Goal: Task Accomplishment & Management: Manage account settings

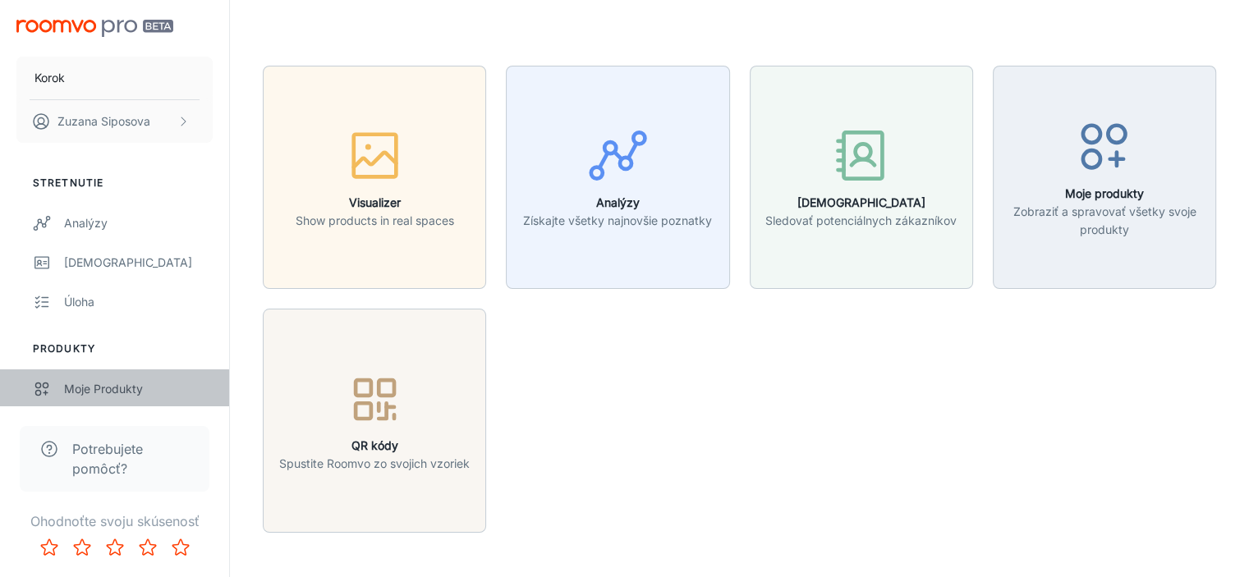
click at [109, 390] on div "Moje produkty" at bounding box center [138, 389] width 149 height 18
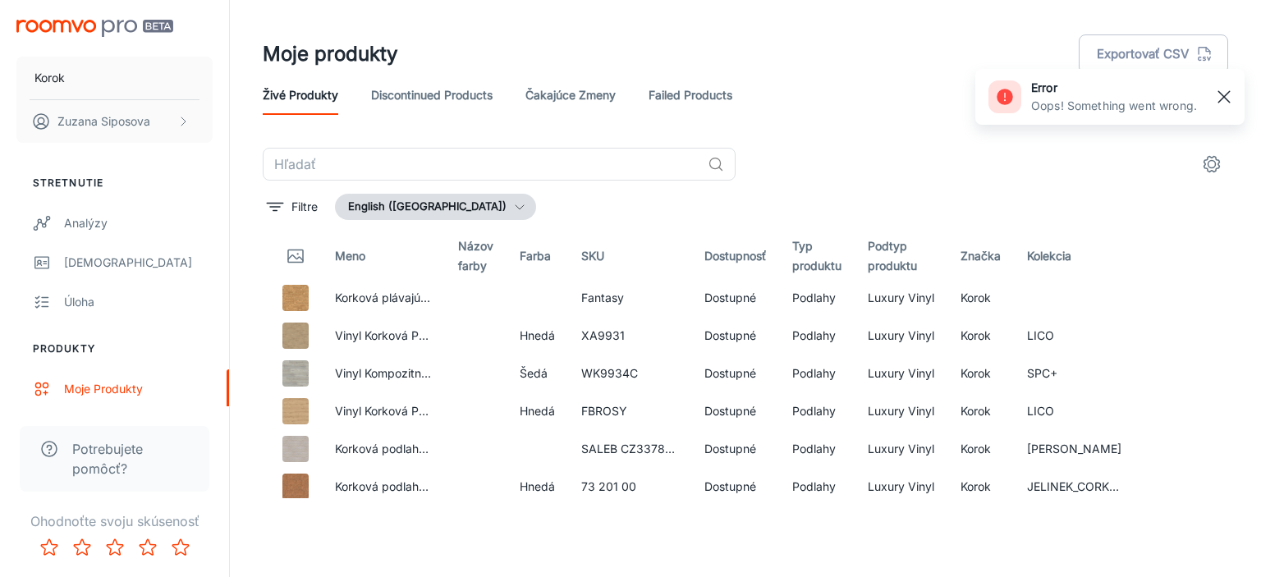
click at [1220, 97] on rect "button" at bounding box center [1224, 97] width 20 height 20
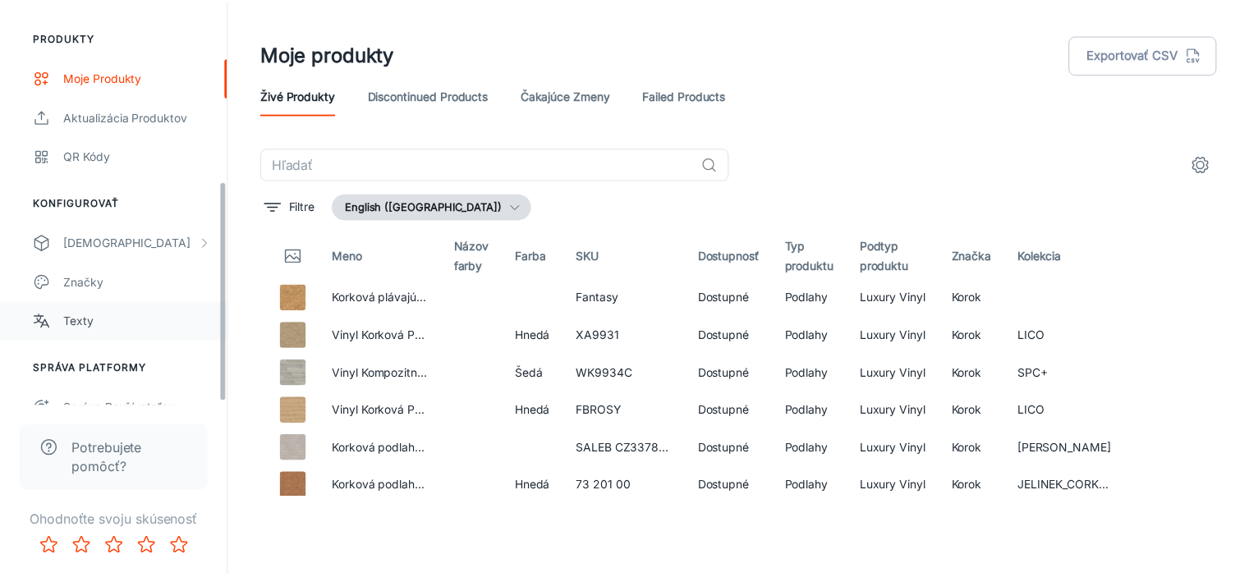
scroll to position [328, 0]
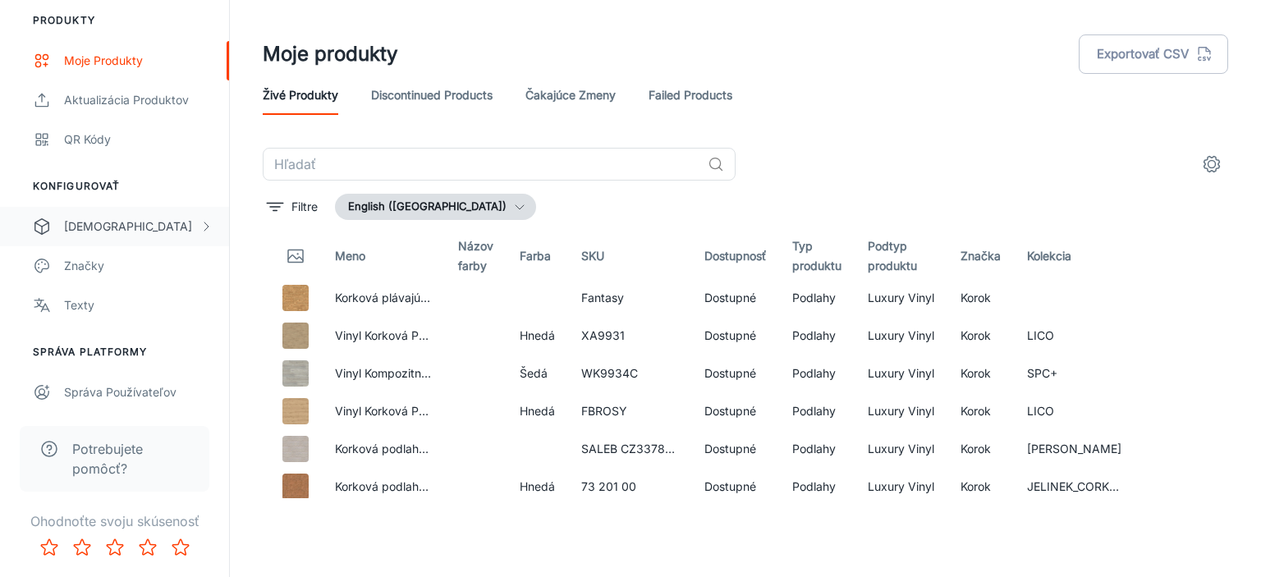
click at [118, 220] on div "[DEMOGRAPHIC_DATA]" at bounding box center [131, 227] width 135 height 18
click at [117, 259] on div "My Rooms" at bounding box center [138, 266] width 149 height 18
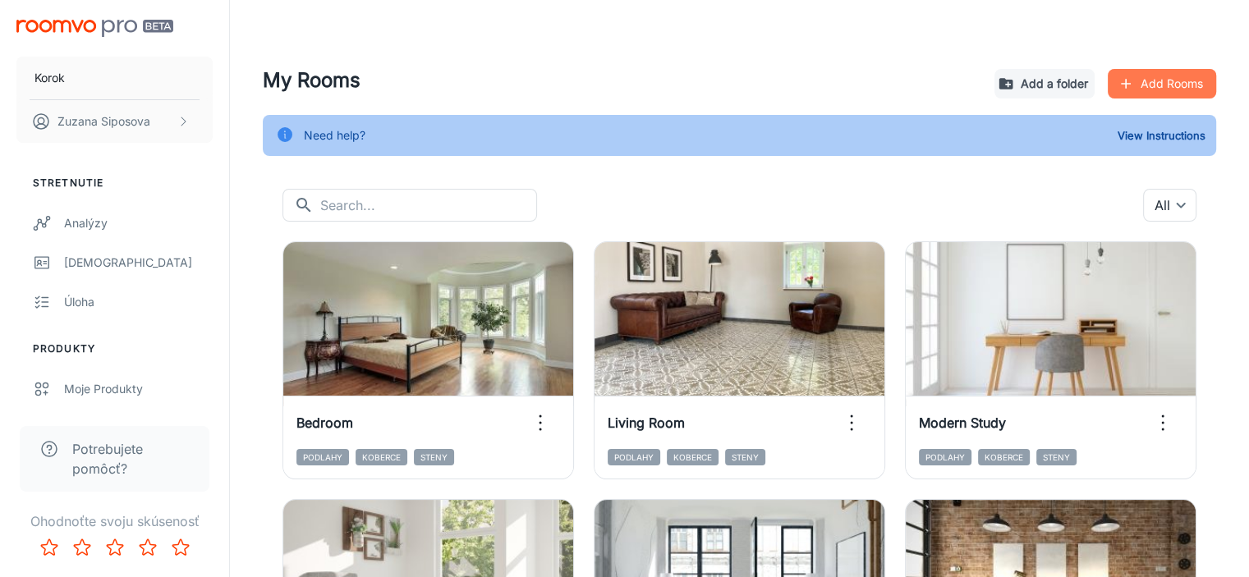
click at [1159, 80] on button "Add Rooms" at bounding box center [1162, 84] width 108 height 30
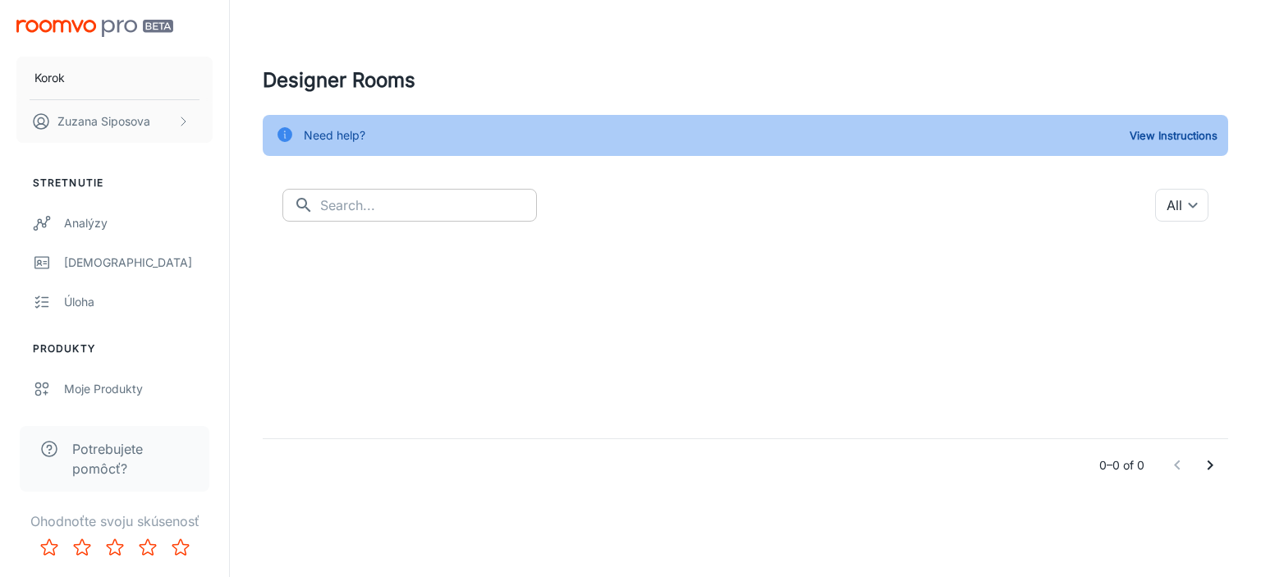
click at [401, 202] on input "text" at bounding box center [428, 205] width 217 height 33
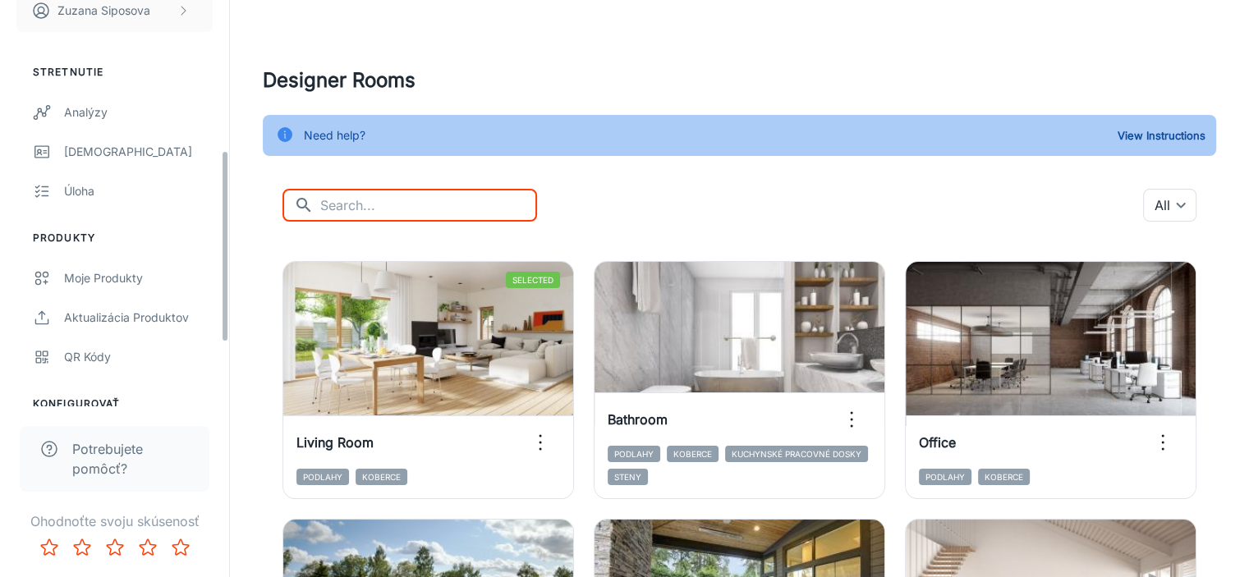
scroll to position [328, 0]
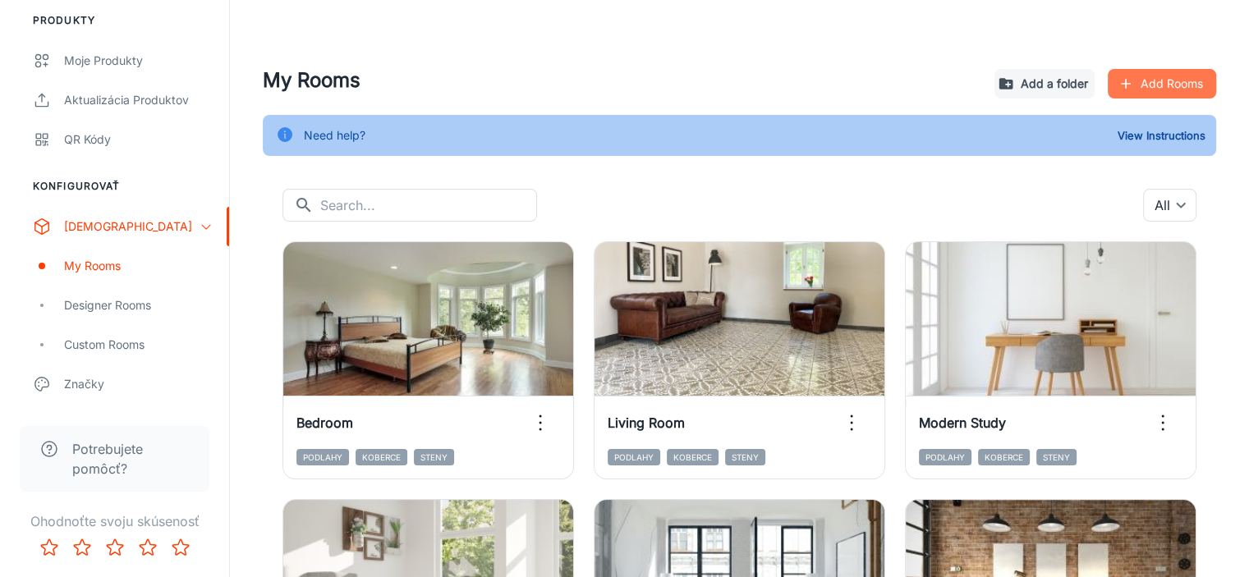
click at [1159, 75] on button "Add Rooms" at bounding box center [1162, 84] width 108 height 30
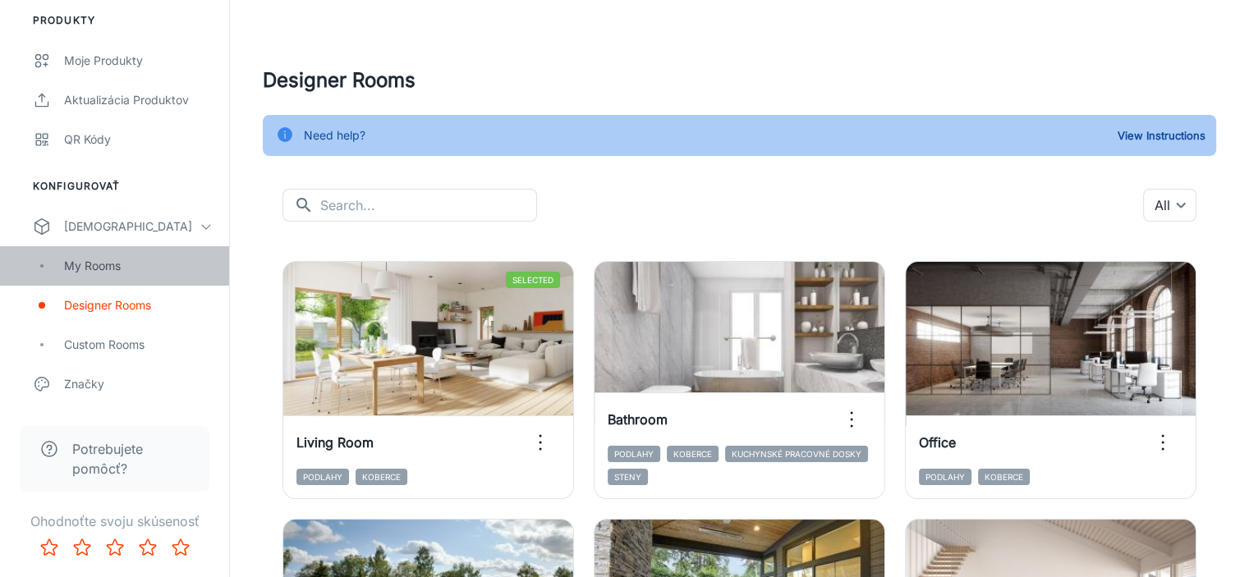
click at [112, 264] on div "My Rooms" at bounding box center [138, 266] width 149 height 18
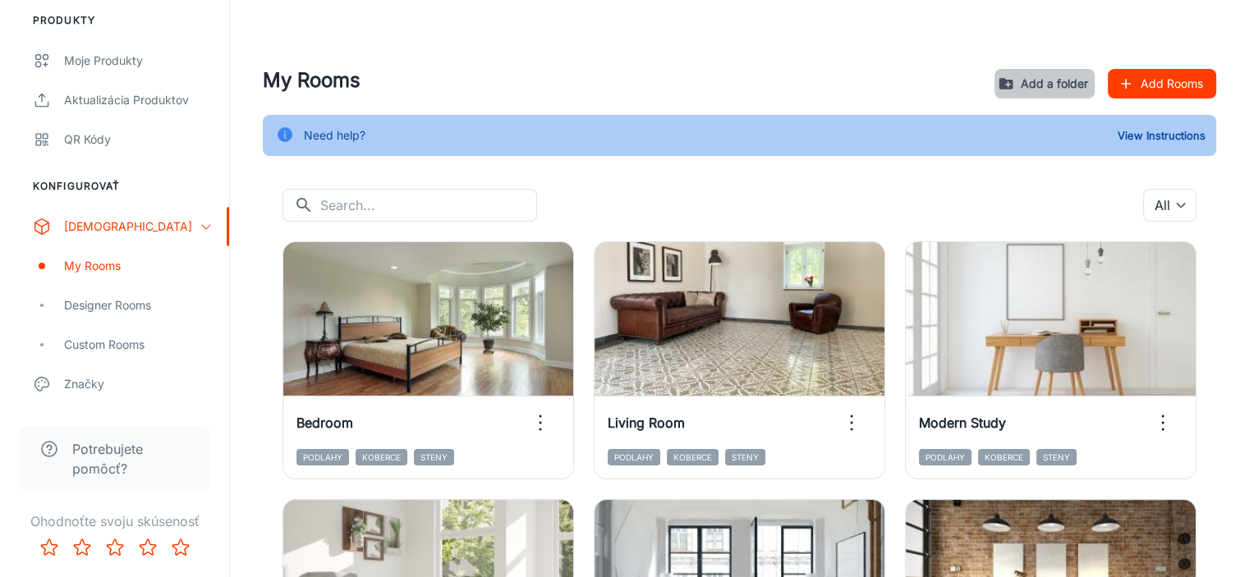
click at [1067, 76] on button "Add a folder" at bounding box center [1044, 84] width 100 height 30
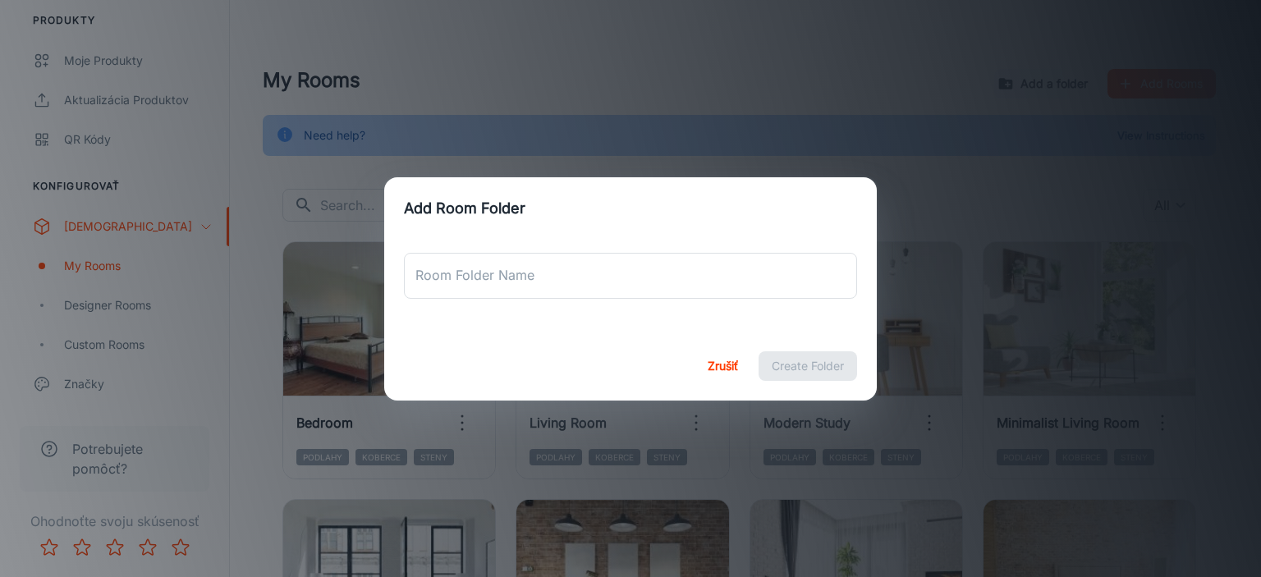
click at [856, 62] on div "Add Room Folder Room Folder Name Room Folder Name Zrušiť Create Folder" at bounding box center [630, 288] width 1261 height 577
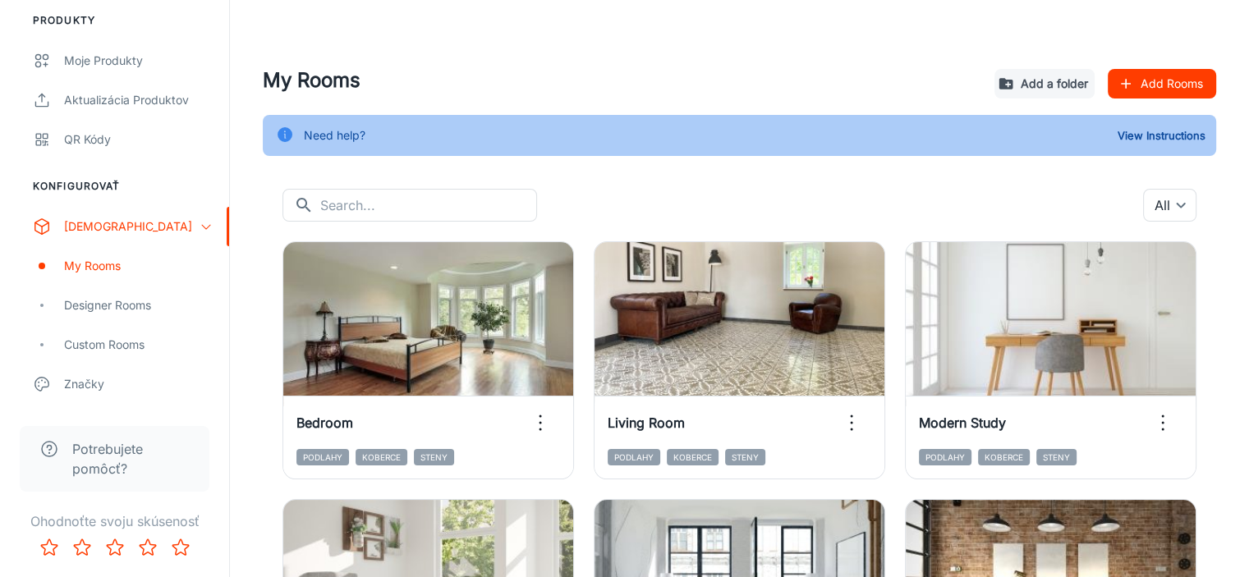
click at [1141, 83] on button "Add Rooms" at bounding box center [1162, 84] width 108 height 30
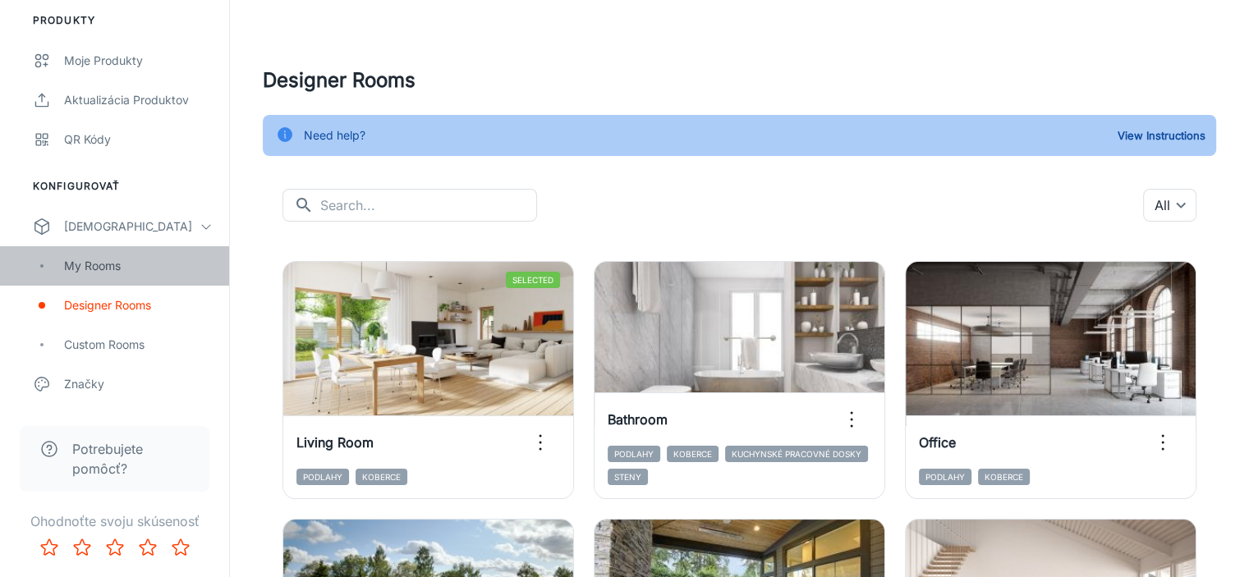
click at [126, 260] on div "My Rooms" at bounding box center [138, 266] width 149 height 18
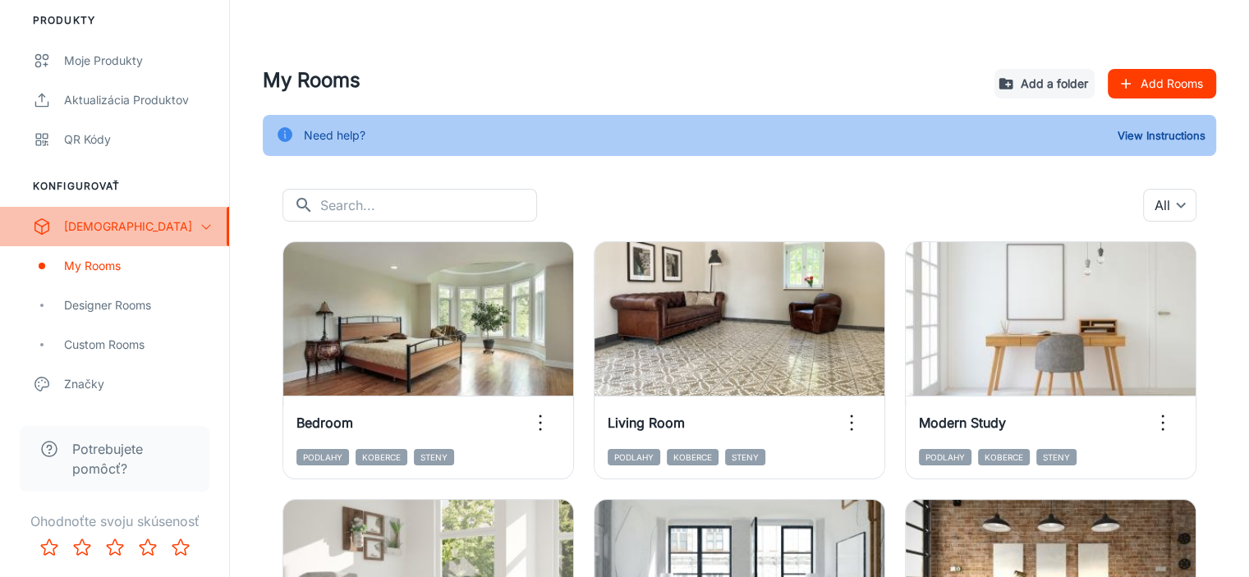
click at [104, 220] on div "[DEMOGRAPHIC_DATA]" at bounding box center [131, 227] width 135 height 18
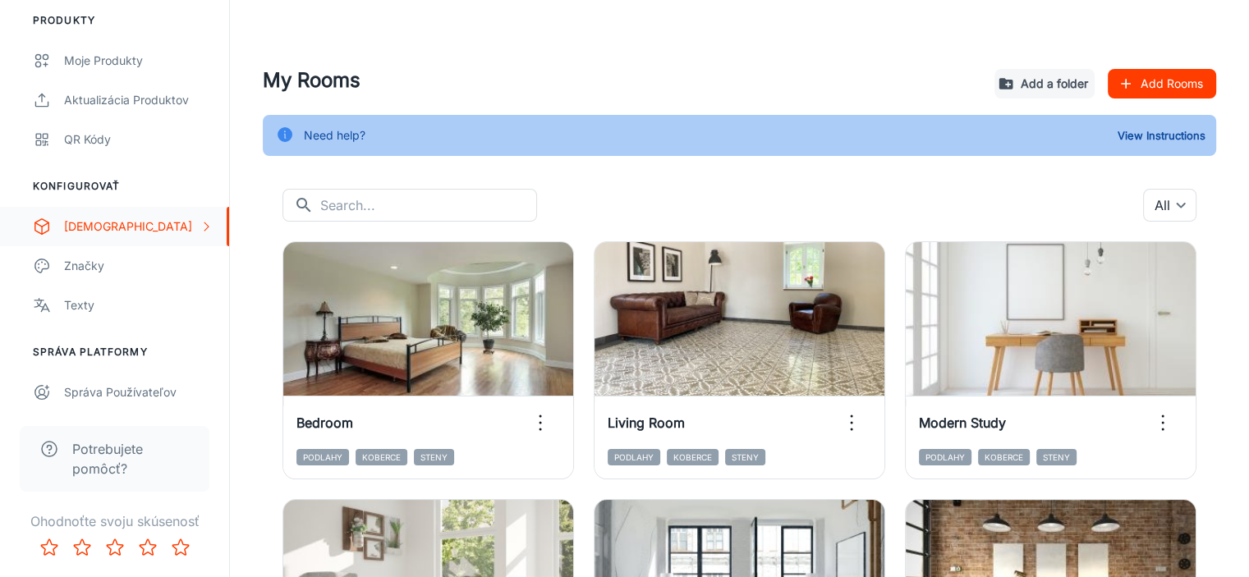
click at [104, 220] on div "[DEMOGRAPHIC_DATA]" at bounding box center [131, 227] width 135 height 18
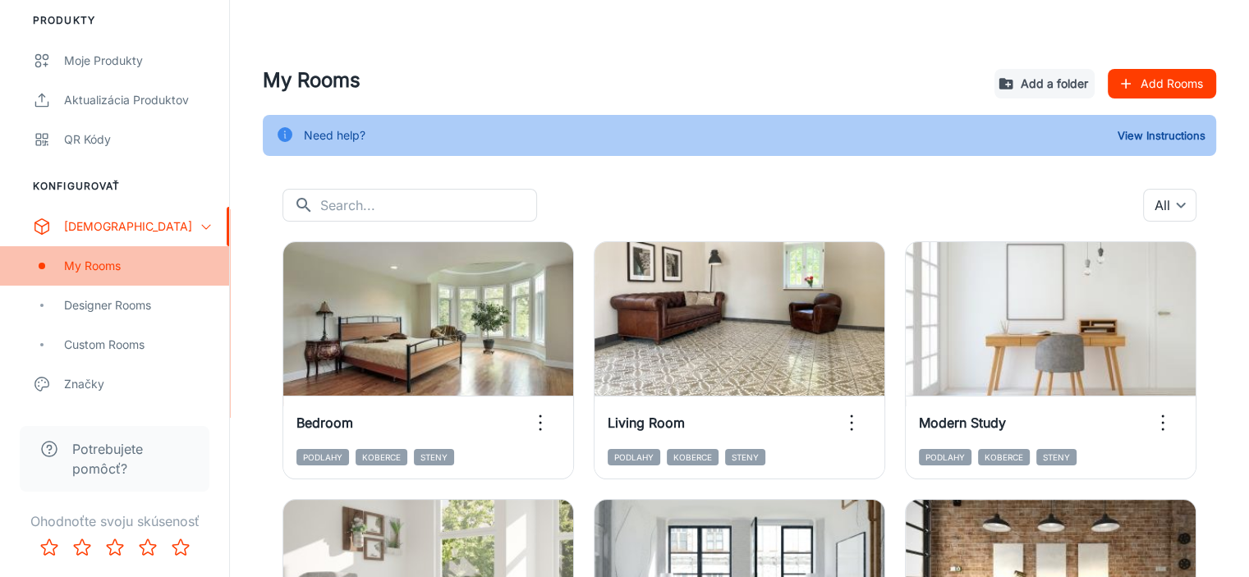
click at [100, 262] on div "My Rooms" at bounding box center [138, 266] width 149 height 18
click at [103, 265] on div "My Rooms" at bounding box center [138, 266] width 149 height 18
click at [86, 263] on div "My Rooms" at bounding box center [138, 266] width 149 height 18
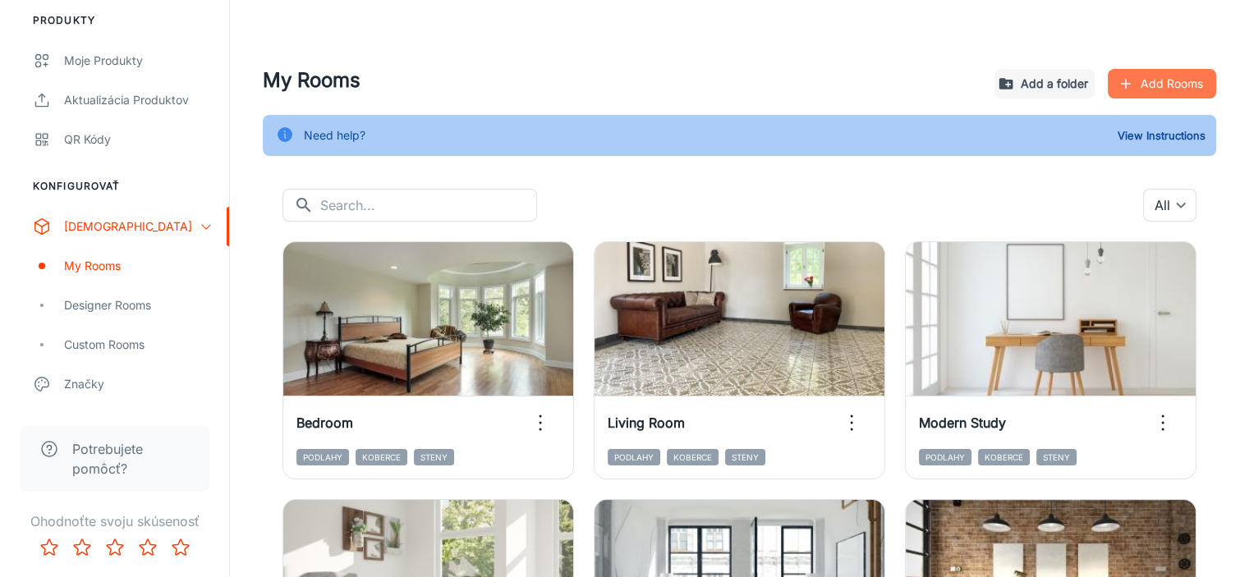
click at [1157, 89] on button "Add Rooms" at bounding box center [1162, 84] width 108 height 30
